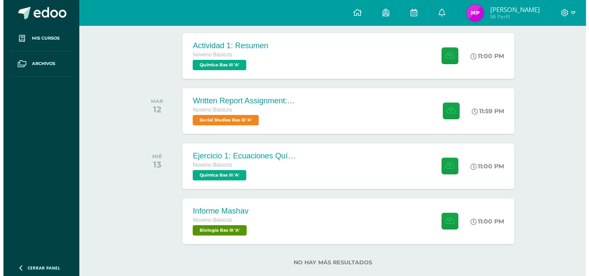
scroll to position [265, 0]
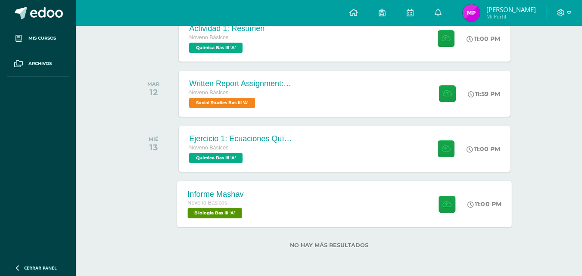
click at [308, 209] on div "Informe Mashav Noveno Básicos Biología Bas III 'A' 11:00 PM Informe Mashav Biol…" at bounding box center [345, 204] width 335 height 46
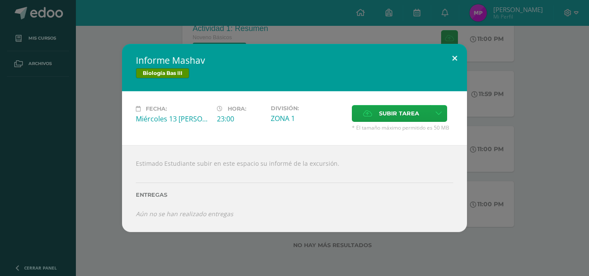
click at [453, 56] on button at bounding box center [454, 58] width 25 height 29
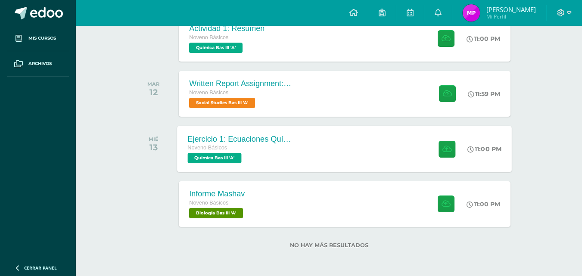
click at [266, 137] on div "Ejercicio 1: Ecuaciones Químicas" at bounding box center [240, 138] width 104 height 9
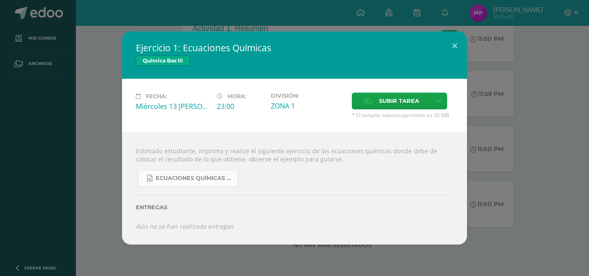
click at [187, 183] on link "Ecuaciones Químicas faciles.docx" at bounding box center [188, 178] width 100 height 17
click at [457, 45] on button at bounding box center [454, 45] width 25 height 29
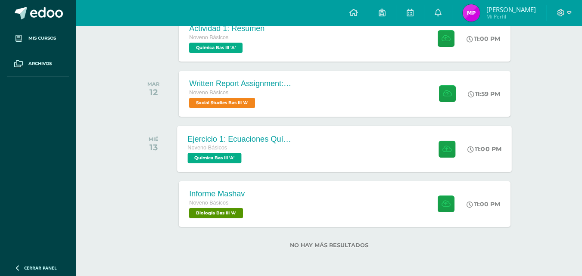
click at [302, 148] on div "Ejercicio 1: Ecuaciones Químicas Noveno Básicos Química Bas III 'A'" at bounding box center [240, 149] width 125 height 46
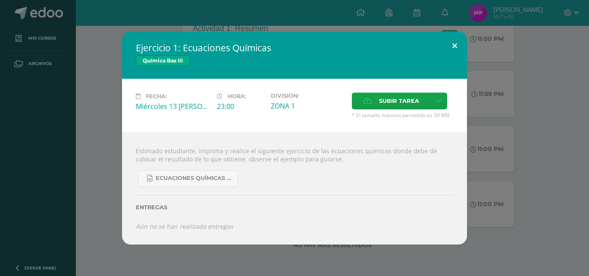
click at [450, 41] on button at bounding box center [454, 45] width 25 height 29
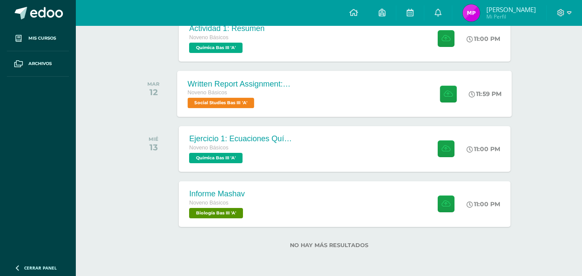
click at [318, 90] on div "Written Report Assignment: How Innovation Is Helping Guatemala Grow Noveno Bási…" at bounding box center [345, 94] width 335 height 46
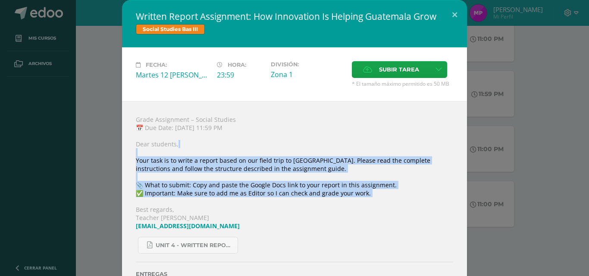
drag, startPoint x: 377, startPoint y: 198, endPoint x: 131, endPoint y: 149, distance: 250.1
click at [131, 149] on div "Grade Assignment – Social Studies 📅 Due Date: [DATE] 11:59 PM Dear students, Yo…" at bounding box center [294, 206] width 345 height 210
copy div "Your task is to write a report based on our field trip to [GEOGRAPHIC_DATA]. Pl…"
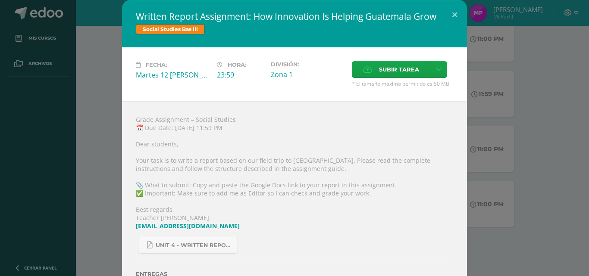
click at [97, 142] on div "Written Report Assignment: How Innovation Is Helping Guatemala Grow Social Stud…" at bounding box center [294, 156] width 582 height 312
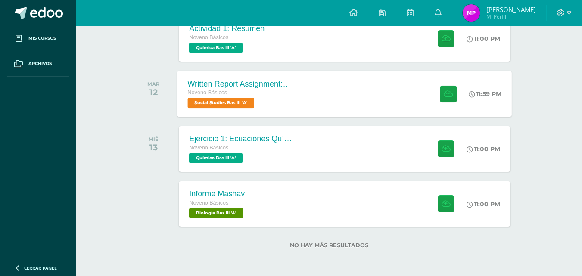
click at [302, 103] on div "Written Report Assignment: How Innovation Is Helping Guatemala Grow Noveno Bási…" at bounding box center [240, 94] width 125 height 46
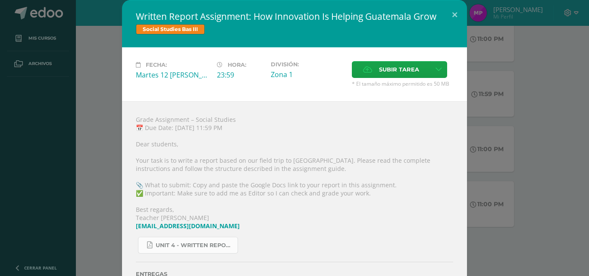
click at [184, 246] on span "Unit 4 - Written Report Assignment_ How Innovation Is Helping [GEOGRAPHIC_DATA]…" at bounding box center [195, 245] width 78 height 7
